Goal: Task Accomplishment & Management: Complete application form

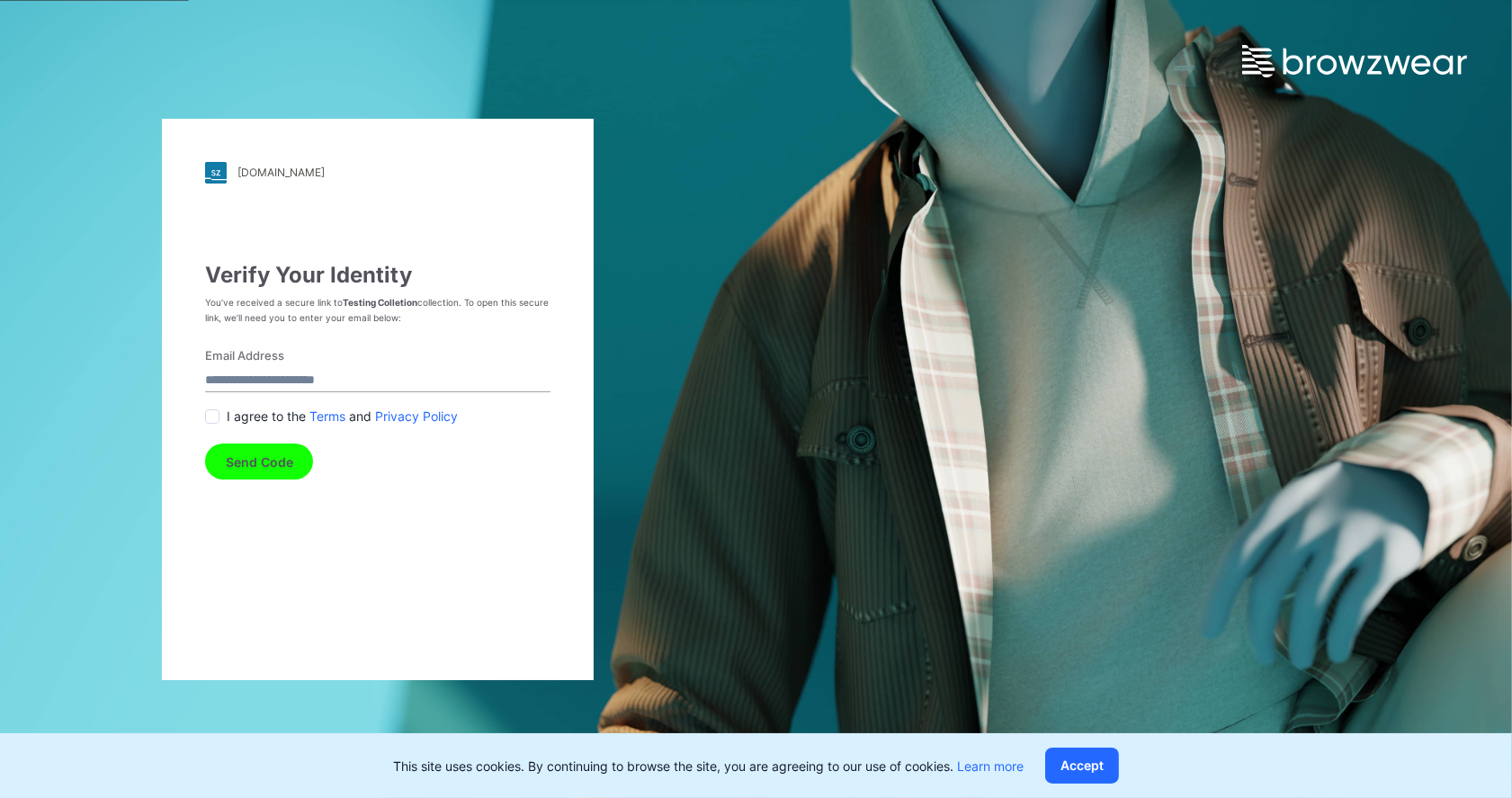
click at [235, 377] on input "Email Address" at bounding box center [377, 379] width 345 height 24
type input "**********"
click at [263, 464] on button "Send Code" at bounding box center [259, 462] width 108 height 36
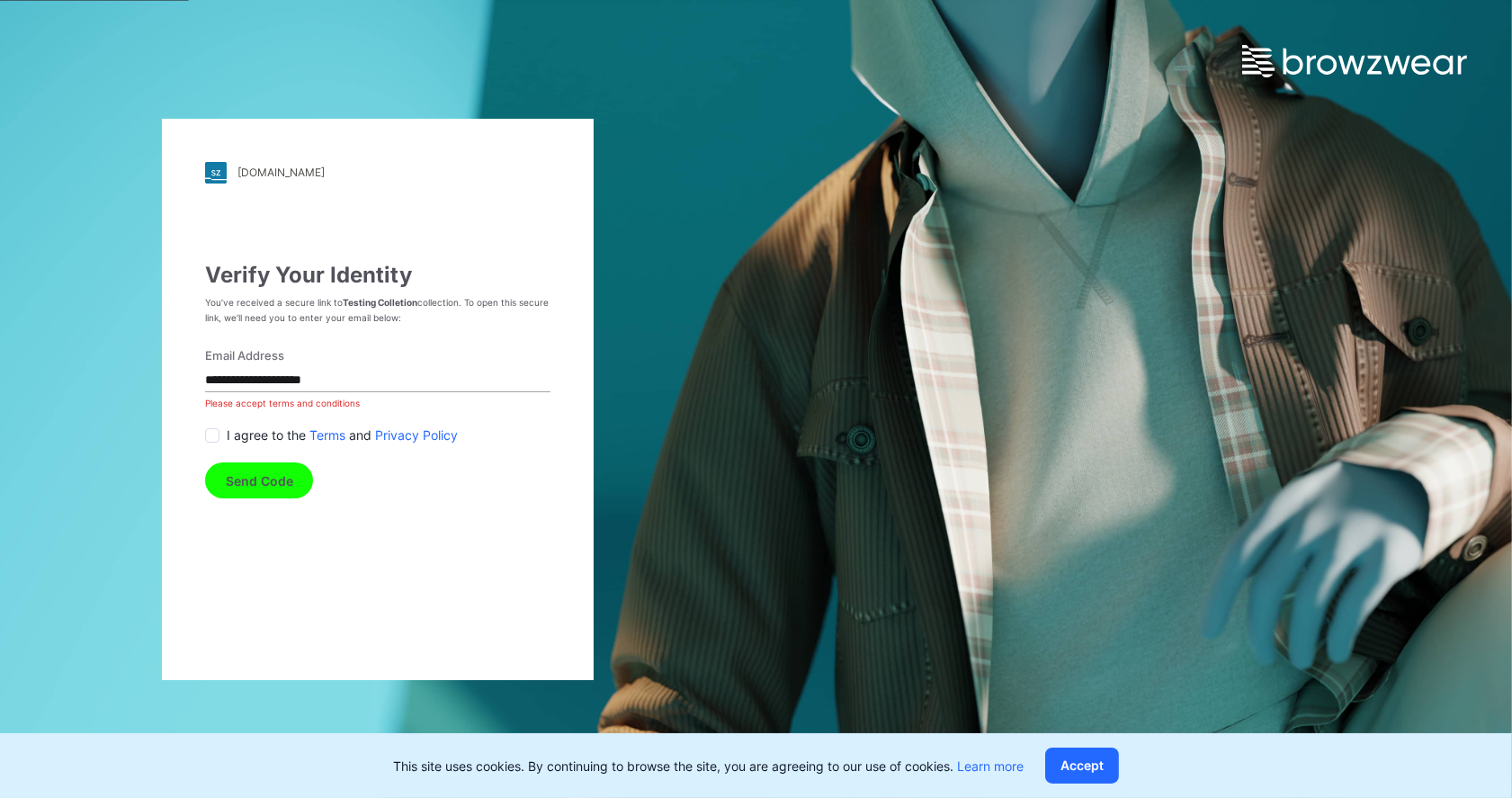
click at [212, 438] on span at bounding box center [212, 435] width 15 height 15
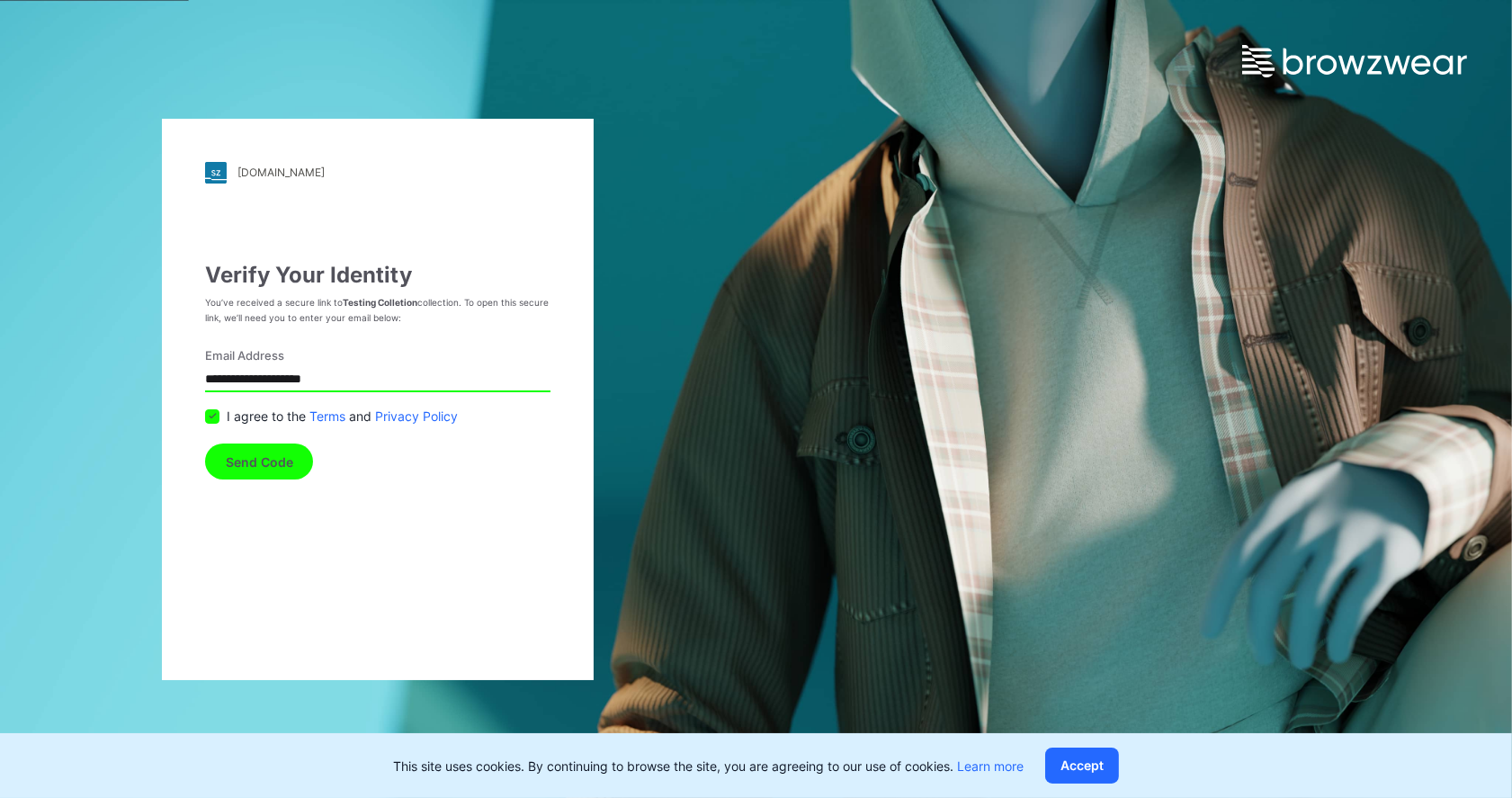
click at [241, 468] on button "Send Code" at bounding box center [259, 462] width 108 height 36
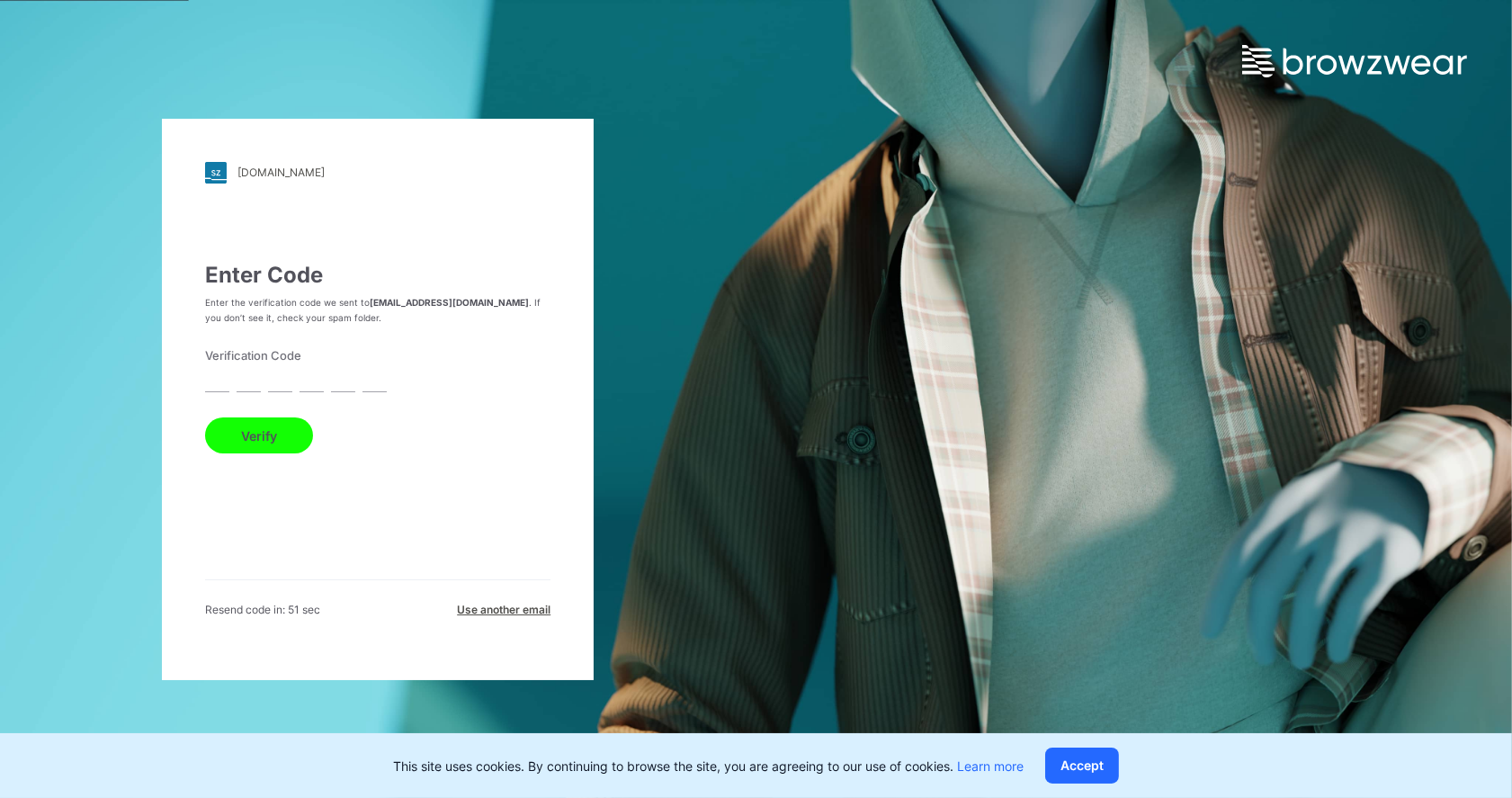
click at [220, 379] on input "text" at bounding box center [217, 379] width 24 height 24
type input "*"
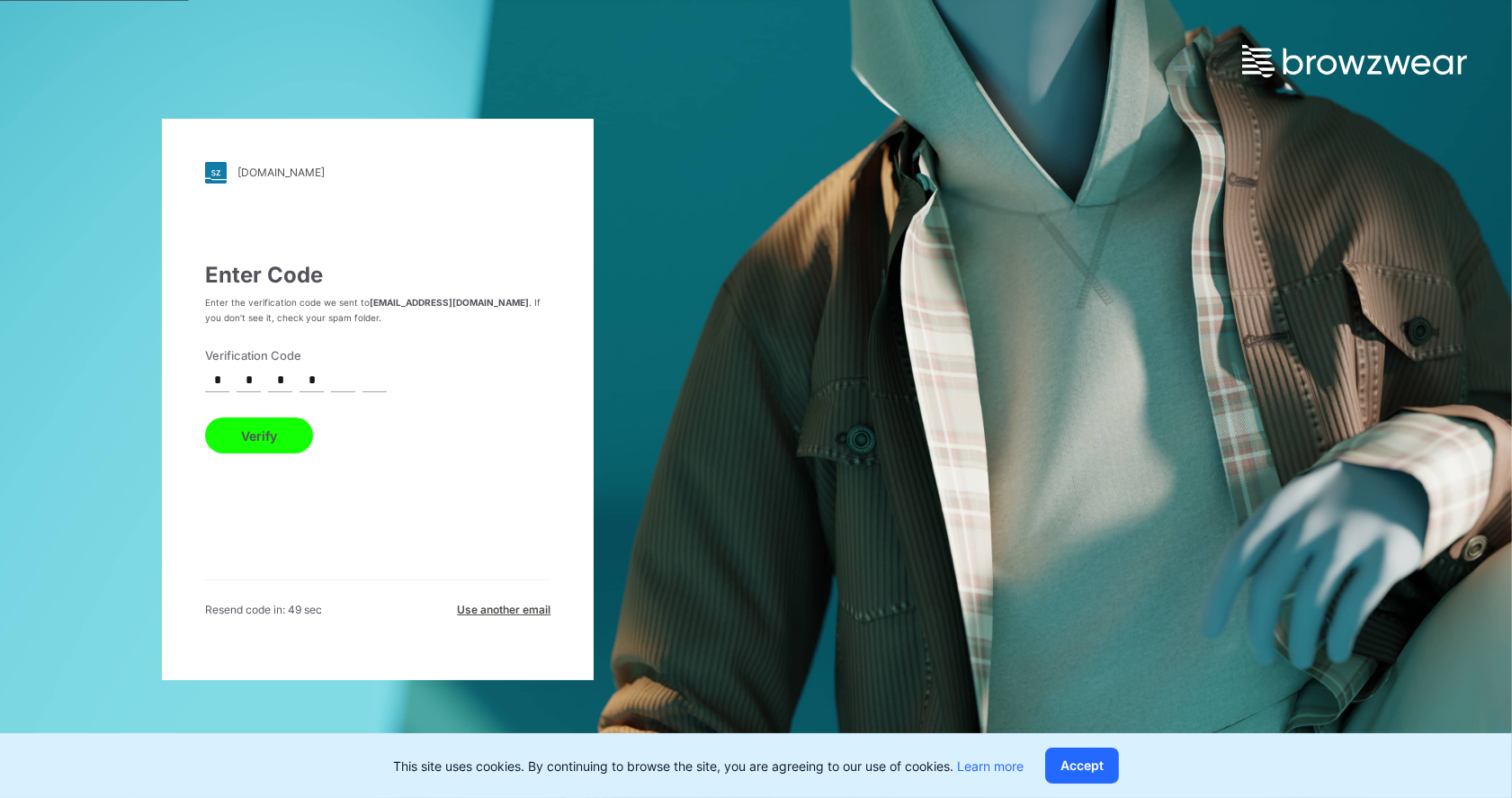
type input "*"
click at [249, 429] on button "Verify" at bounding box center [259, 435] width 108 height 36
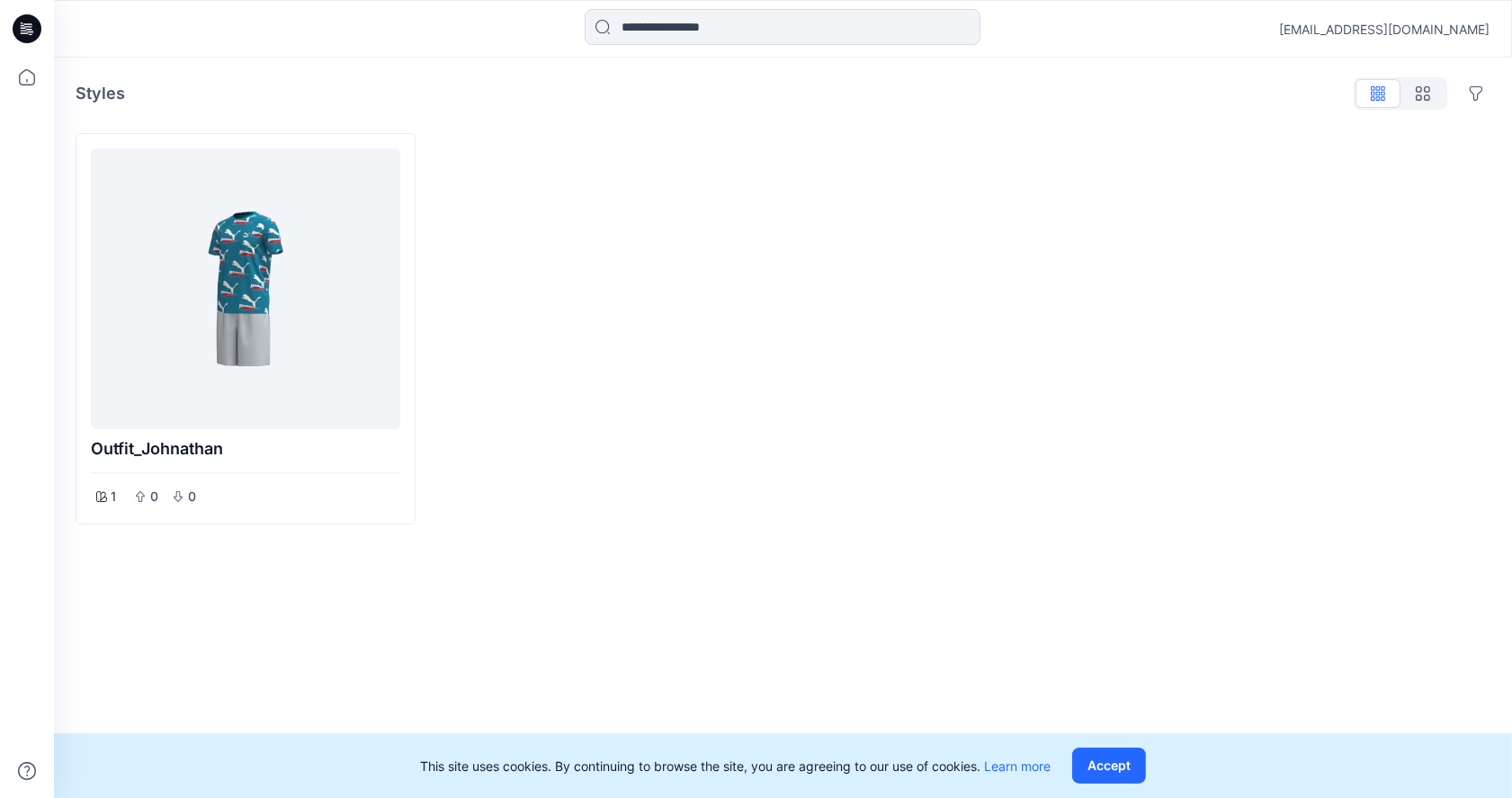
click at [261, 364] on div at bounding box center [245, 288] width 295 height 266
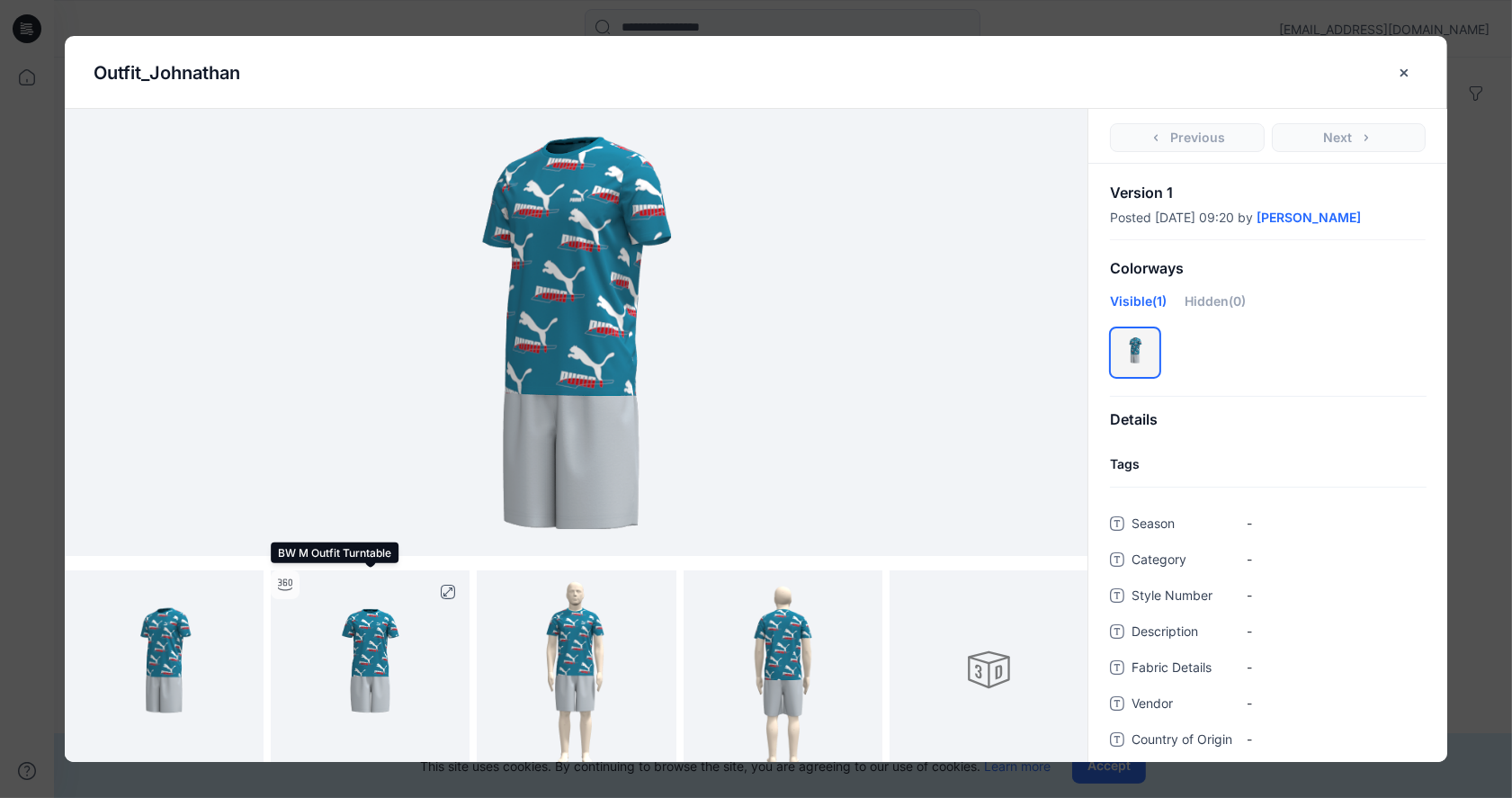
click at [354, 652] on img at bounding box center [369, 669] width 198 height 199
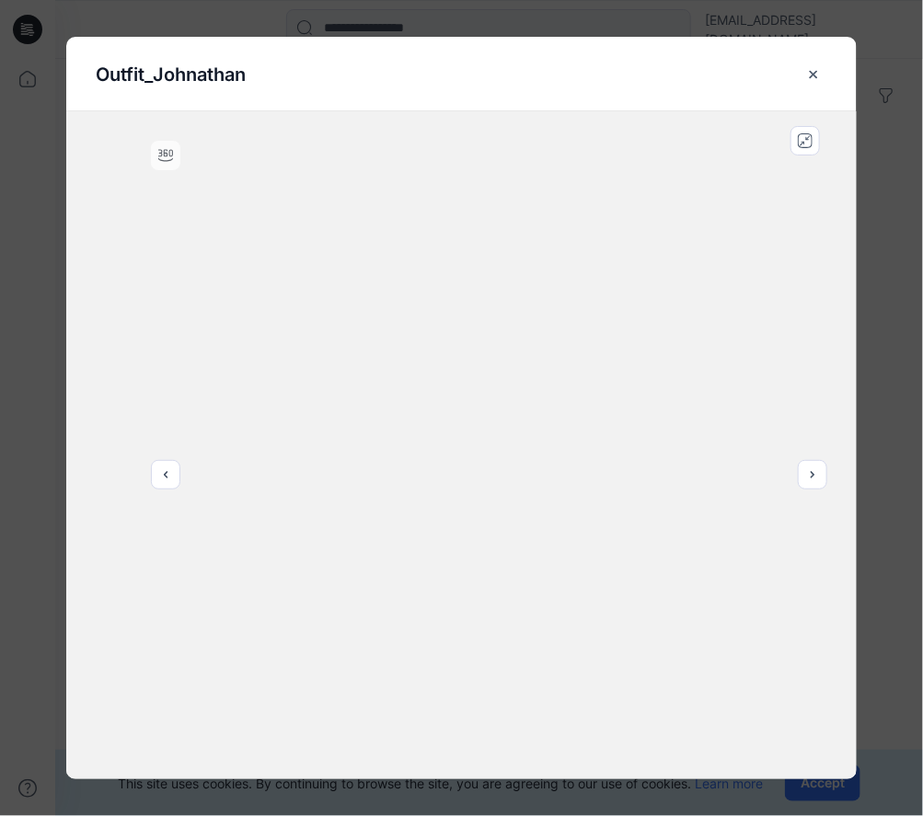
click at [351, 374] on div at bounding box center [461, 445] width 790 height 668
click at [399, 294] on div at bounding box center [461, 445] width 790 height 668
click at [359, 492] on div at bounding box center [461, 445] width 790 height 668
